Goal: Information Seeking & Learning: Learn about a topic

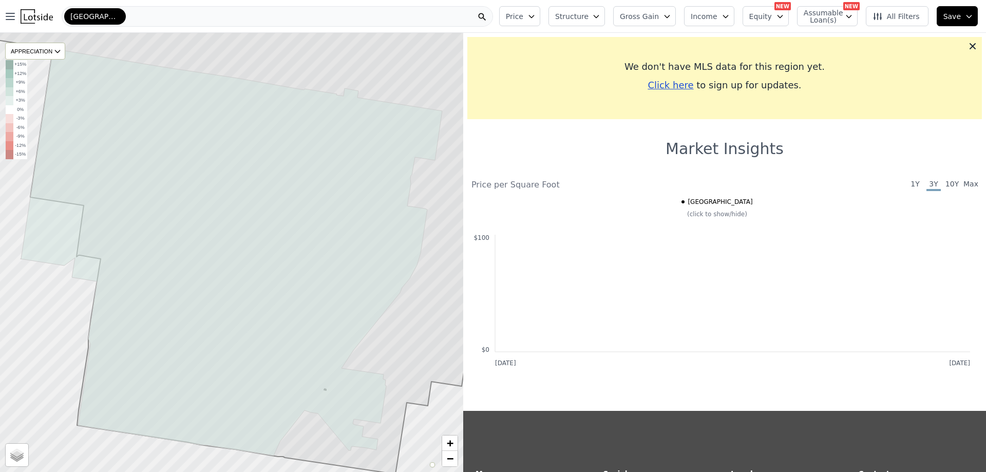
click at [893, 17] on span "All Filters" at bounding box center [896, 16] width 47 height 10
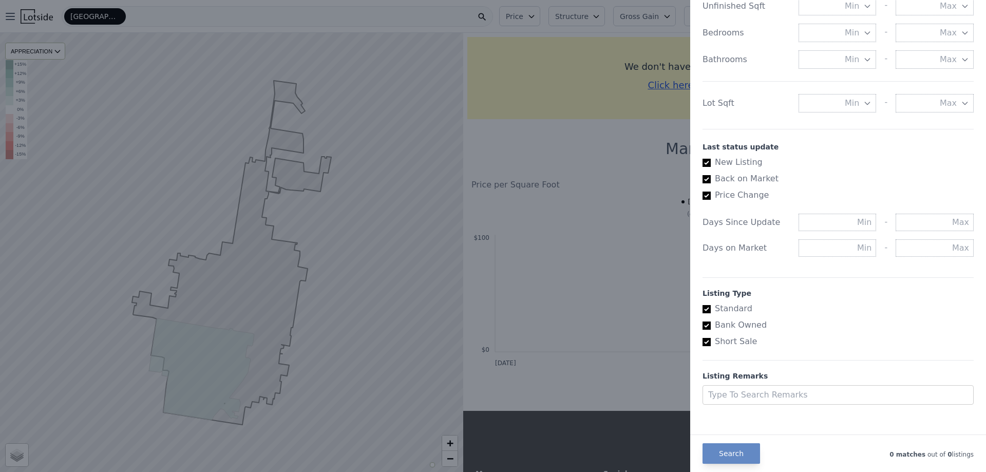
scroll to position [465, 0]
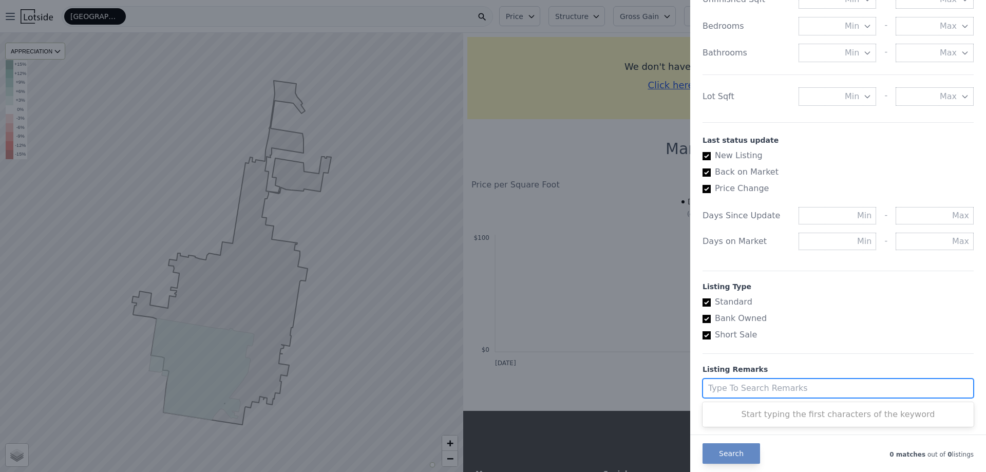
click at [760, 386] on div at bounding box center [828, 388] width 241 height 14
type input "1601 ann st"
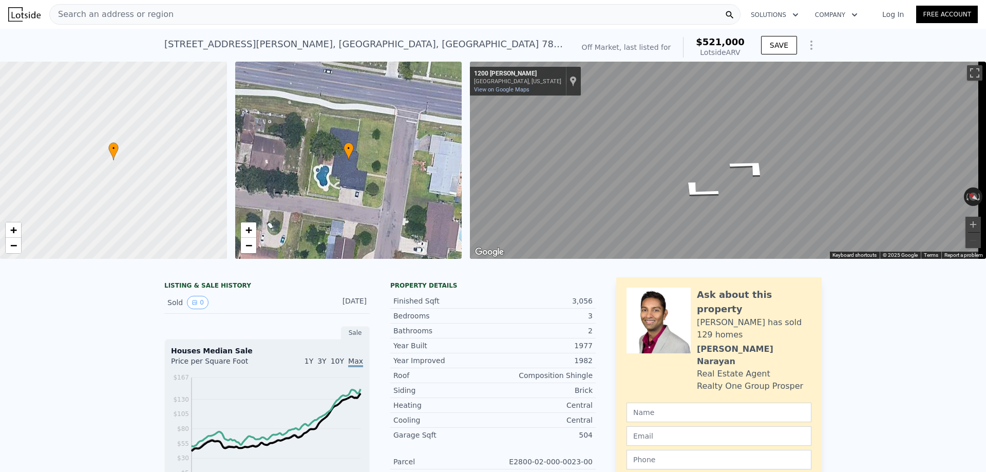
click at [394, 202] on div "• + −" at bounding box center [348, 160] width 227 height 197
click at [209, 292] on div "LISTING & SALE HISTORY" at bounding box center [266, 287] width 205 height 10
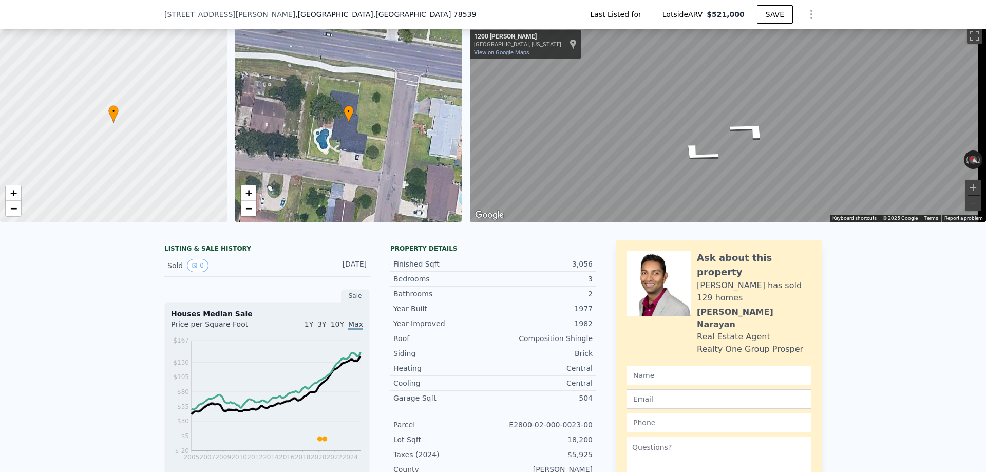
scroll to position [48, 0]
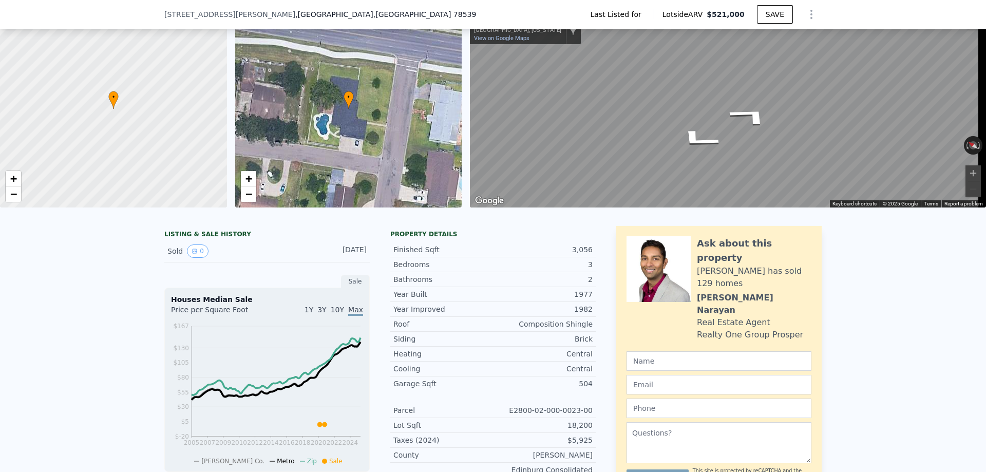
click at [172, 256] on div "Sold 0" at bounding box center [212, 251] width 91 height 13
click at [207, 240] on div "LISTING & SALE HISTORY" at bounding box center [266, 235] width 205 height 10
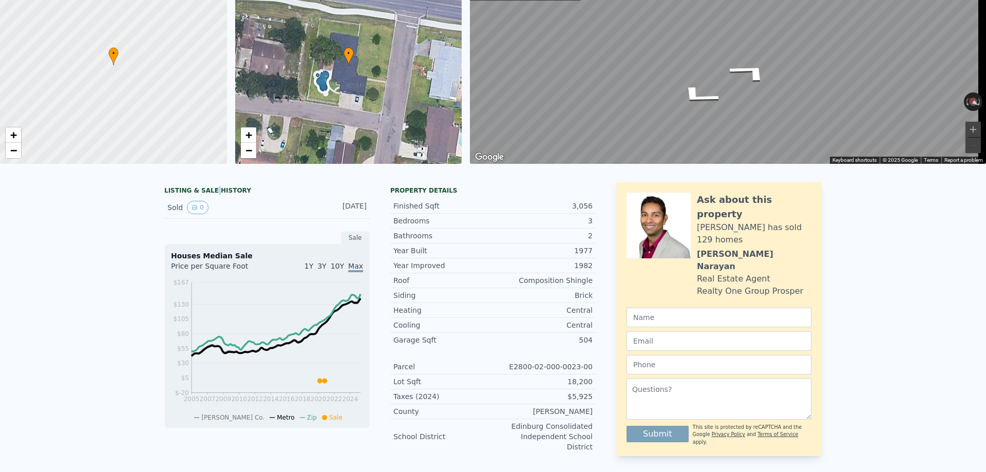
scroll to position [4, 0]
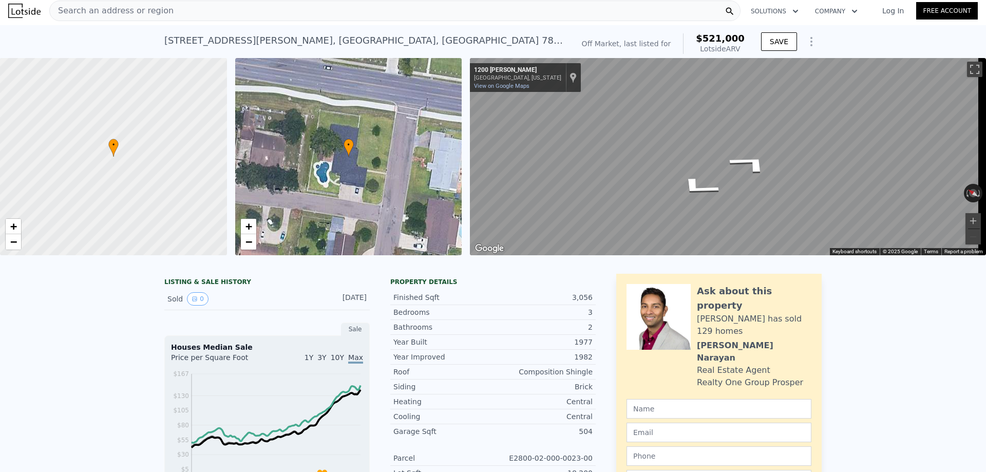
click at [215, 288] on div "LISTING & SALE HISTORY" at bounding box center [266, 283] width 205 height 10
type input "$ 527,000"
type input "$ 126,571"
type input "$ 521,000"
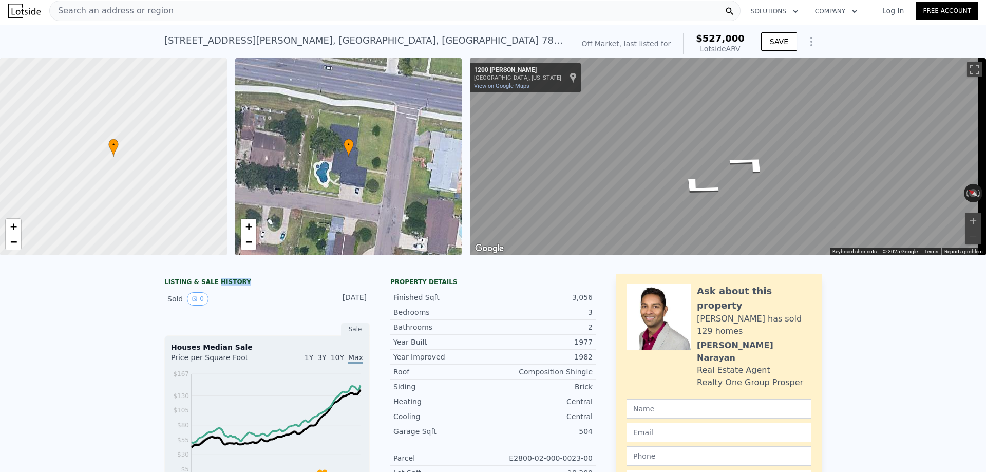
type input "$ 120,899"
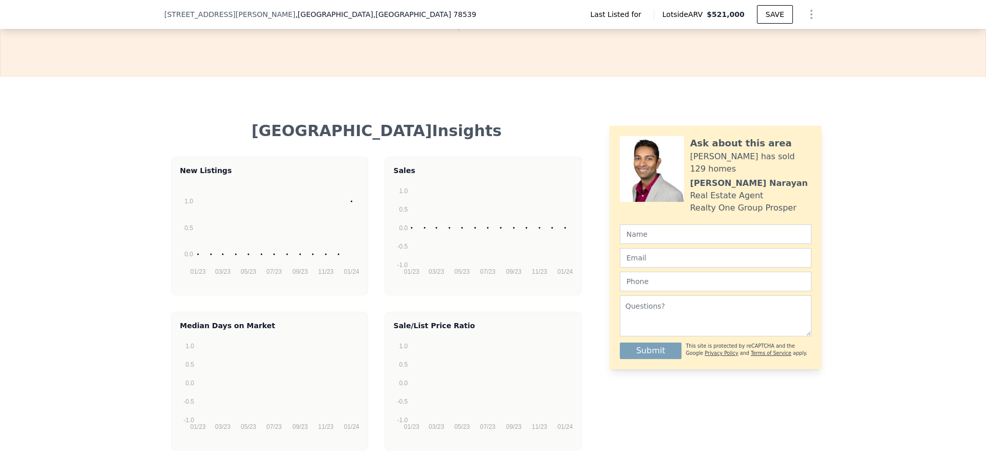
scroll to position [1695, 0]
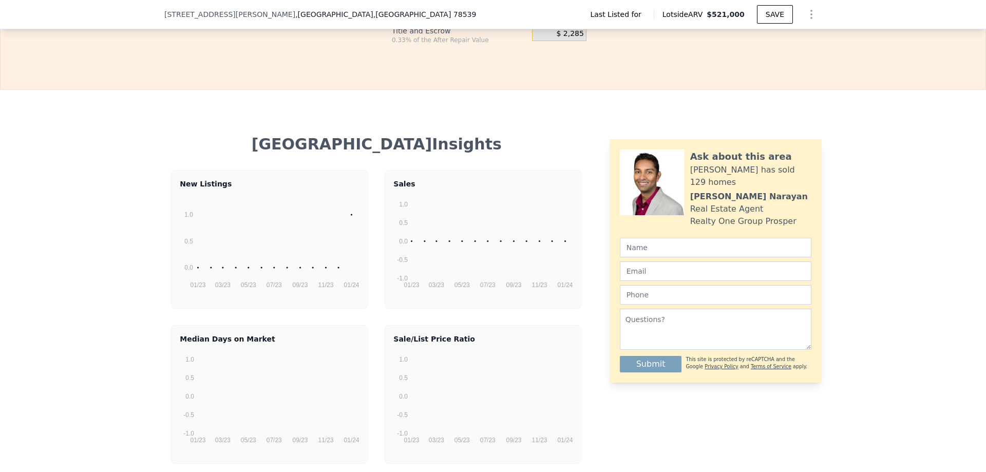
type input "$ 527,000"
type input "$ 126,571"
type input "$ 521,000"
type input "$ 120,899"
type input "$ 527,000"
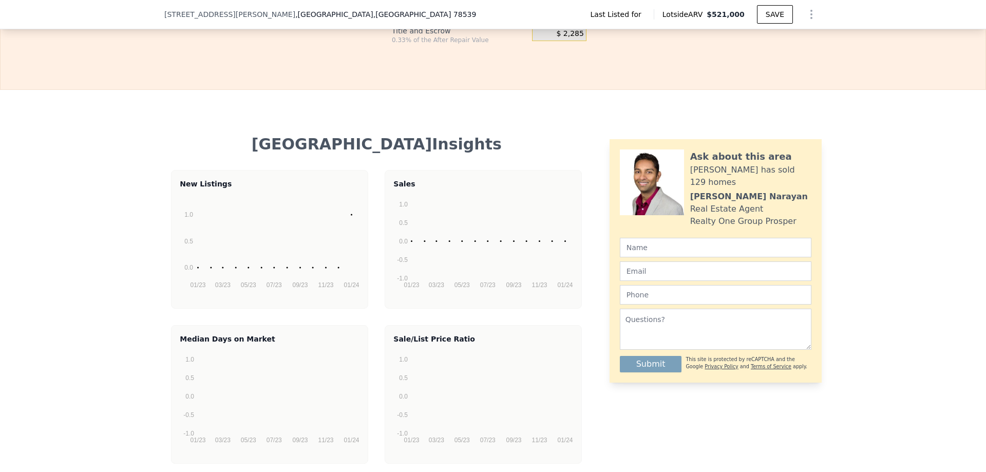
type input "$ 126,571"
type input "$ 521,000"
type input "$ 120,899"
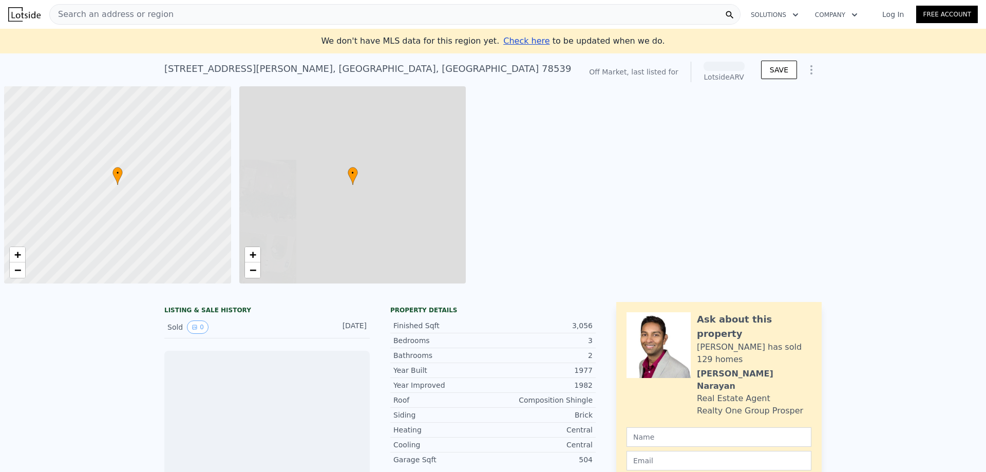
scroll to position [0, 4]
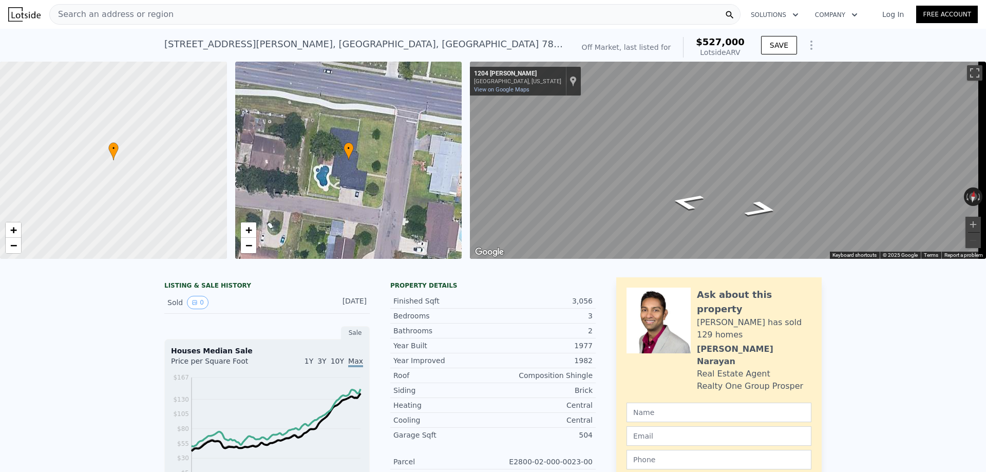
click at [811, 46] on icon "Show Options" at bounding box center [811, 45] width 1 height 8
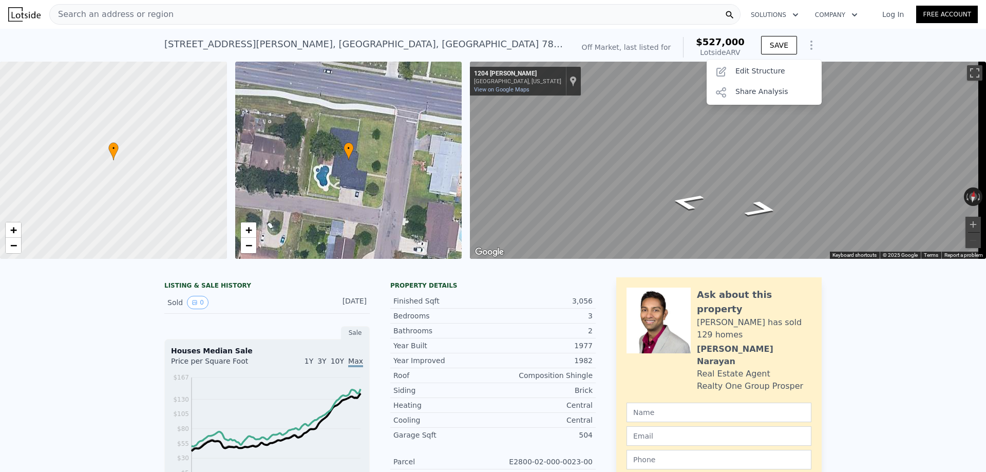
click at [856, 349] on div "LISTING & SALE HISTORY Sold 0 [DATE] Sale Houses Median Sale Price per Square F…" at bounding box center [493, 435] width 986 height 333
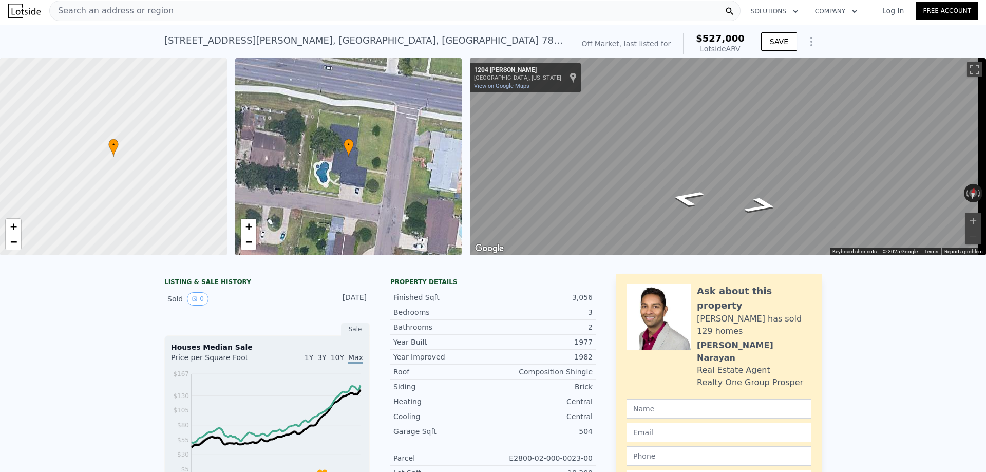
scroll to position [0, 0]
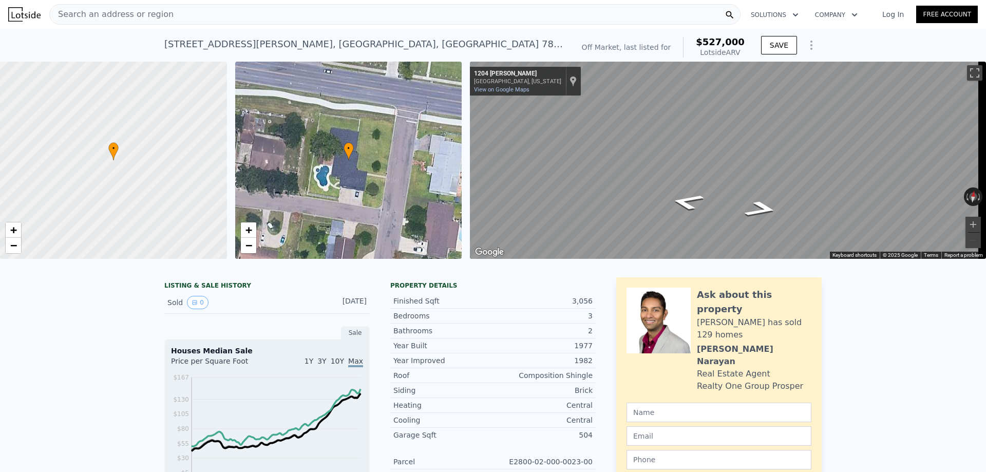
click at [352, 174] on div "• + −" at bounding box center [348, 160] width 227 height 197
click at [472, 183] on div "• + − • + − ← Move left → Move right ↑ Move up ↓ Move down + Zoom in - Zoom out…" at bounding box center [493, 160] width 986 height 197
drag, startPoint x: 200, startPoint y: 155, endPoint x: 63, endPoint y: 124, distance: 140.6
click at [64, 125] on div at bounding box center [112, 159] width 272 height 237
drag, startPoint x: 196, startPoint y: 159, endPoint x: 103, endPoint y: 145, distance: 94.5
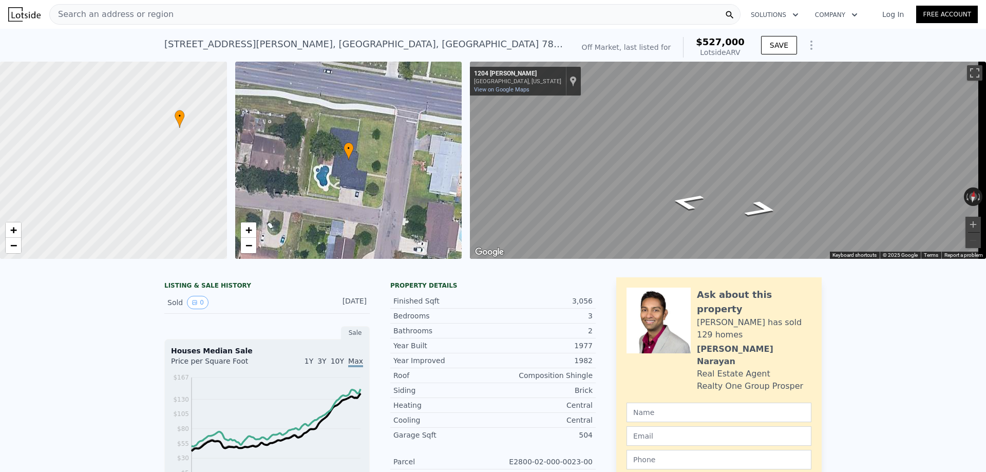
click at [70, 144] on div at bounding box center [95, 158] width 272 height 237
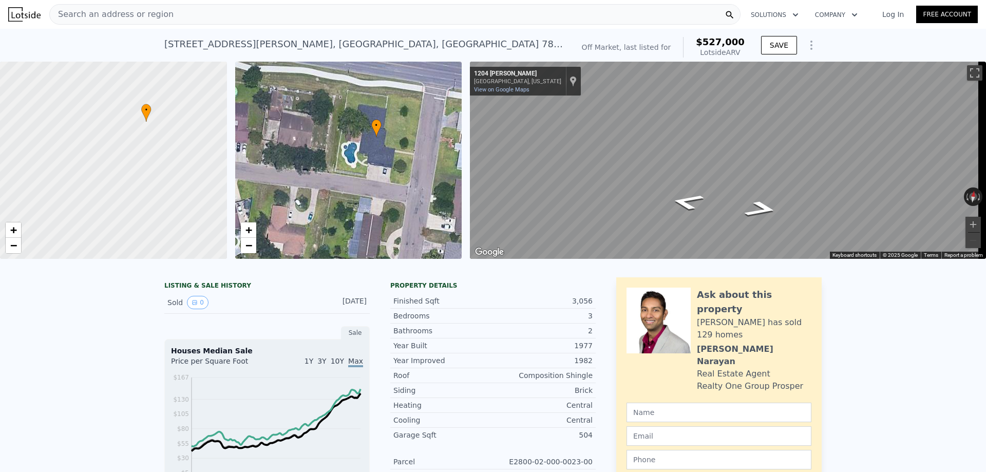
drag, startPoint x: 371, startPoint y: 183, endPoint x: 399, endPoint y: 160, distance: 36.1
click at [399, 160] on div "• + −" at bounding box center [348, 160] width 227 height 197
click at [365, 188] on div "• + −" at bounding box center [348, 160] width 227 height 197
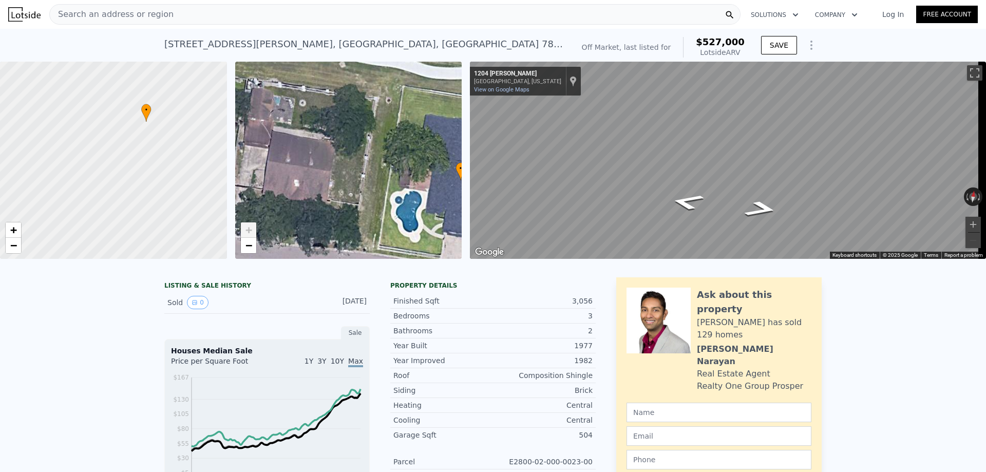
drag, startPoint x: 334, startPoint y: 146, endPoint x: 407, endPoint y: 240, distance: 119.0
click at [407, 240] on div "• + −" at bounding box center [348, 160] width 227 height 197
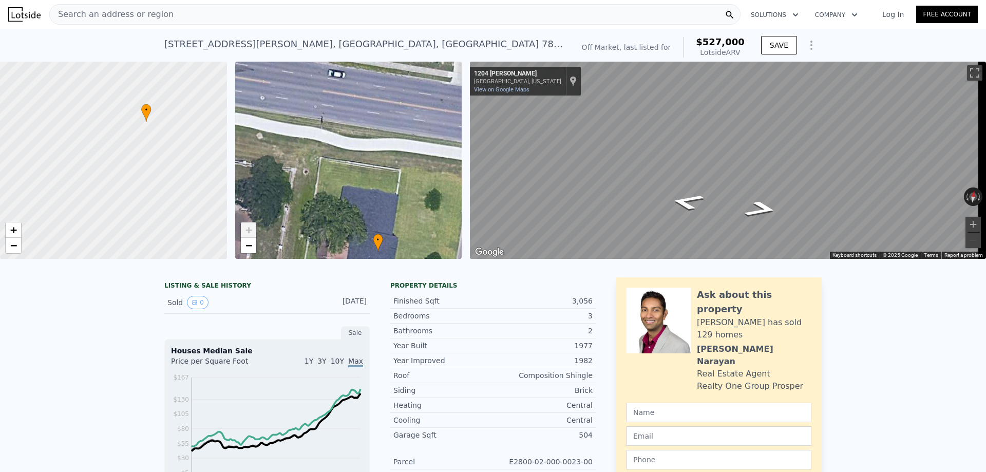
drag, startPoint x: 383, startPoint y: 143, endPoint x: 411, endPoint y: 227, distance: 88.2
click at [411, 227] on div "• + −" at bounding box center [348, 160] width 227 height 197
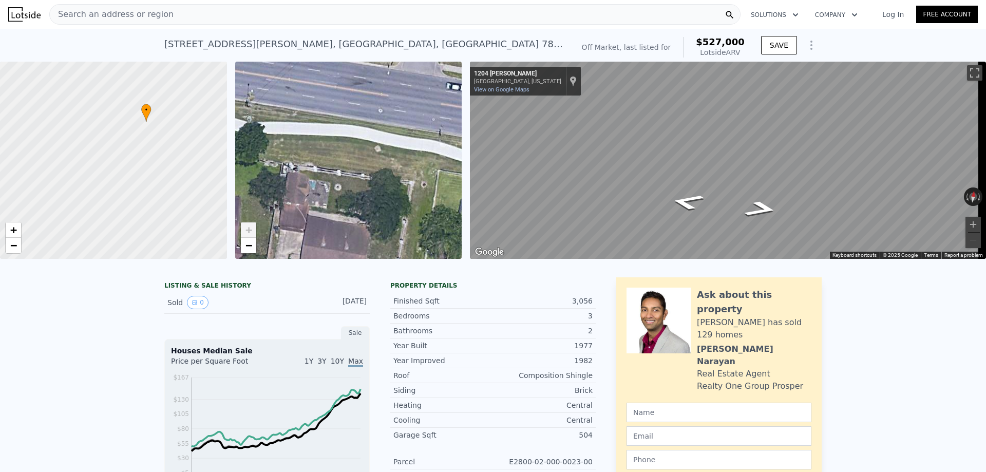
drag, startPoint x: 325, startPoint y: 191, endPoint x: 407, endPoint y: 188, distance: 82.3
click at [404, 188] on div "• + −" at bounding box center [348, 160] width 227 height 197
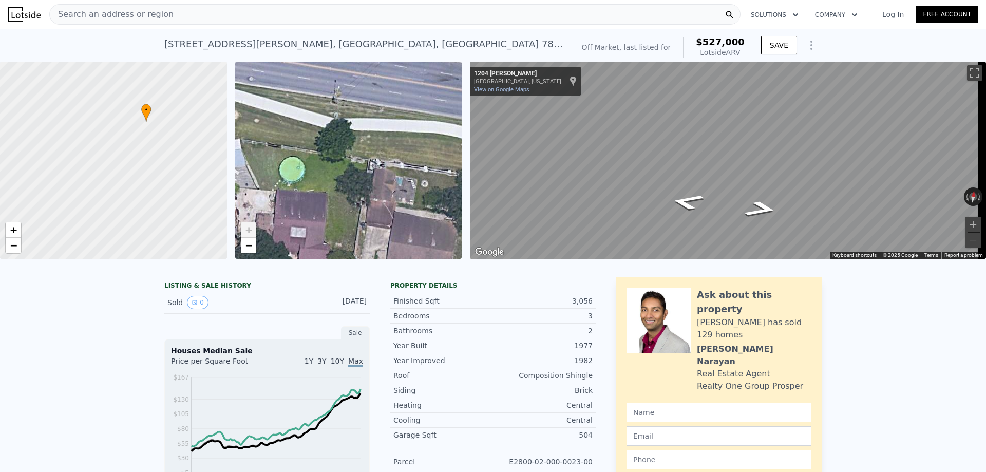
drag, startPoint x: 328, startPoint y: 169, endPoint x: 398, endPoint y: 184, distance: 71.4
click at [397, 184] on div "• + −" at bounding box center [348, 160] width 227 height 197
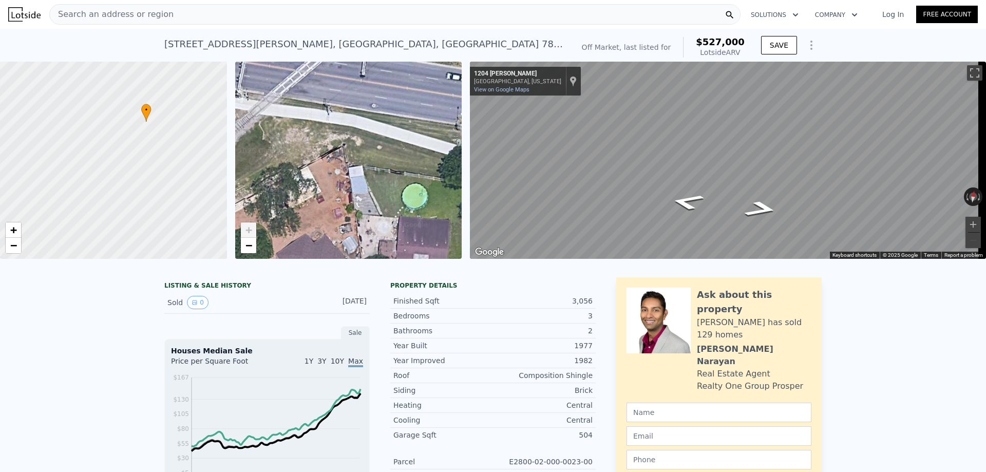
drag, startPoint x: 363, startPoint y: 181, endPoint x: 384, endPoint y: 184, distance: 21.9
click at [384, 184] on div "• + −" at bounding box center [348, 160] width 227 height 197
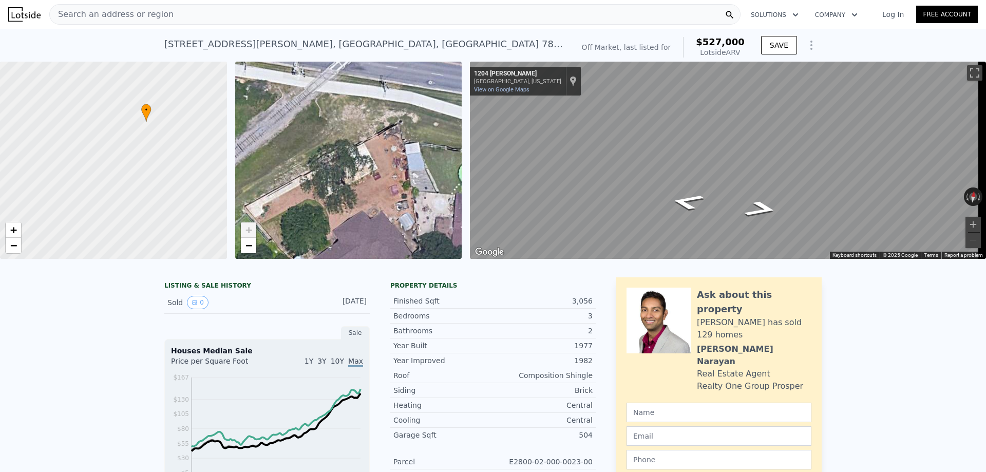
drag, startPoint x: 346, startPoint y: 168, endPoint x: 368, endPoint y: 136, distance: 39.5
click at [368, 136] on div "• + −" at bounding box center [348, 160] width 227 height 197
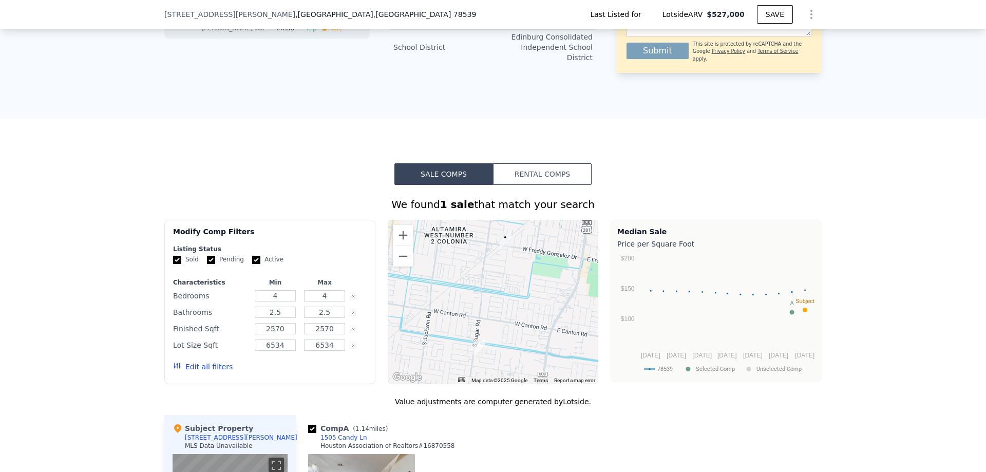
scroll to position [510, 0]
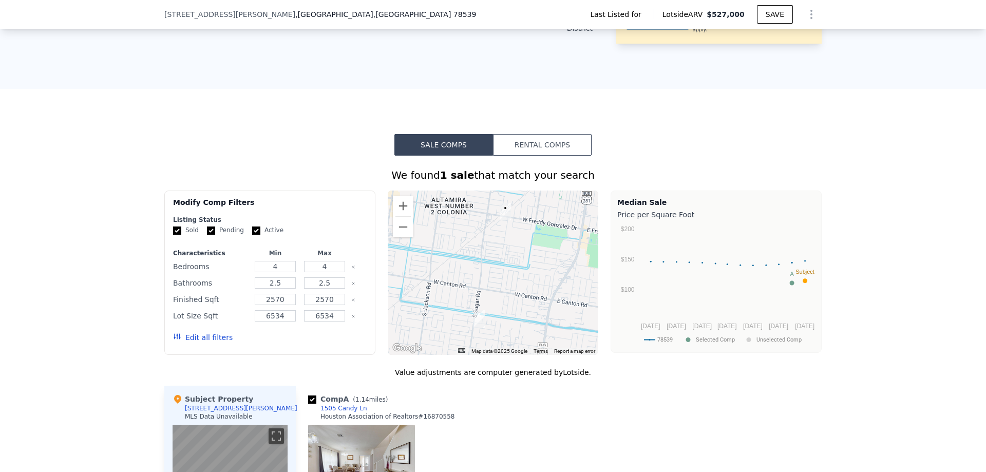
click at [546, 143] on button "Rental Comps" at bounding box center [542, 145] width 99 height 22
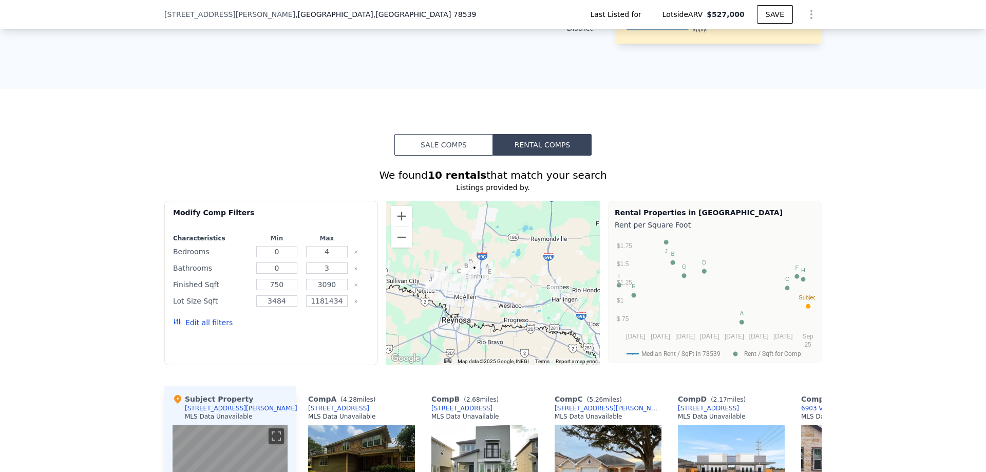
click at [444, 139] on button "Sale Comps" at bounding box center [444, 145] width 99 height 22
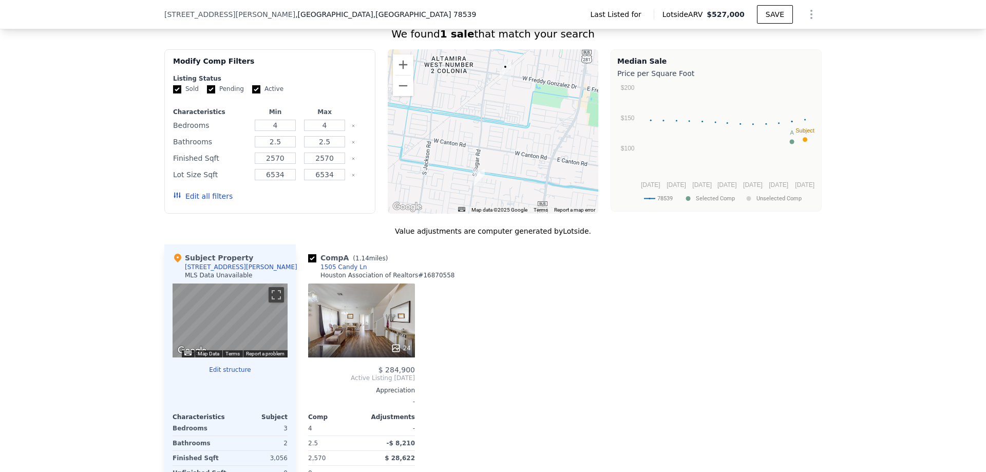
scroll to position [562, 0]
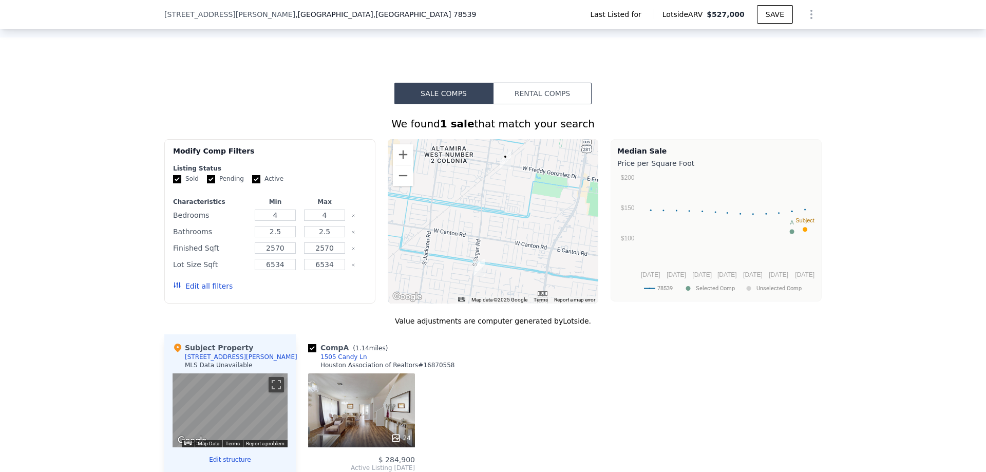
click at [558, 90] on button "Rental Comps" at bounding box center [542, 94] width 99 height 22
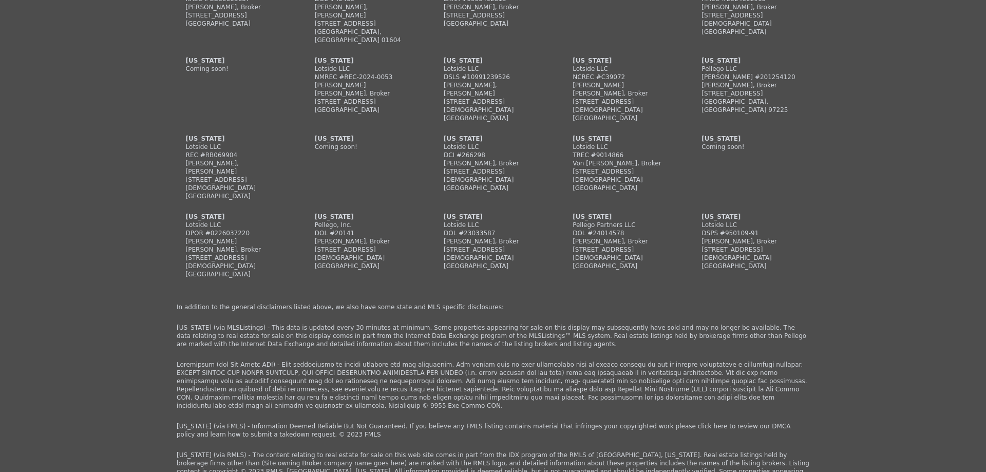
scroll to position [2594, 0]
